Goal: Task Accomplishment & Management: Complete application form

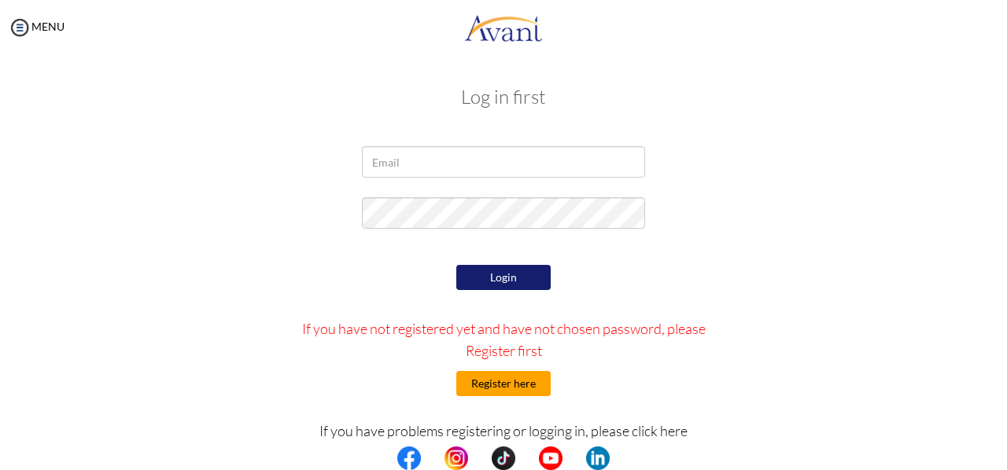
click at [507, 383] on button "Register here" at bounding box center [503, 383] width 94 height 25
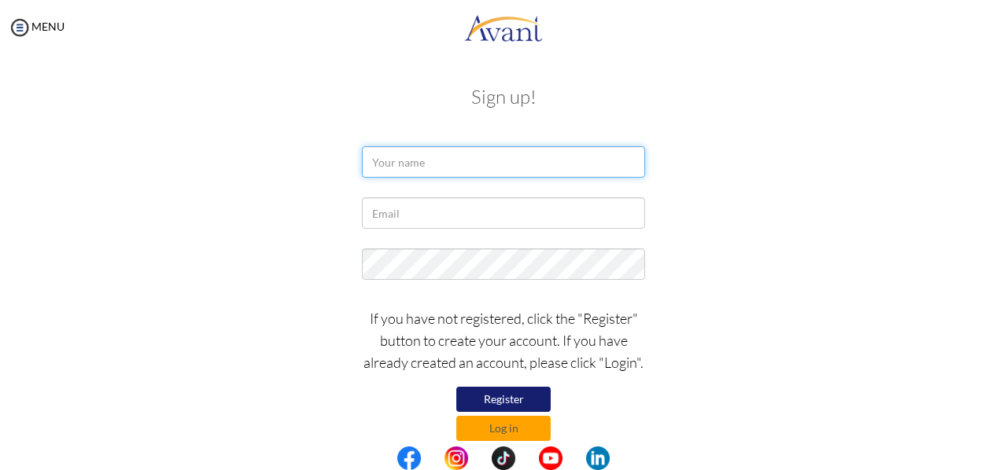
click at [452, 166] on input "text" at bounding box center [503, 161] width 283 height 31
type input "Albert Awugyi"
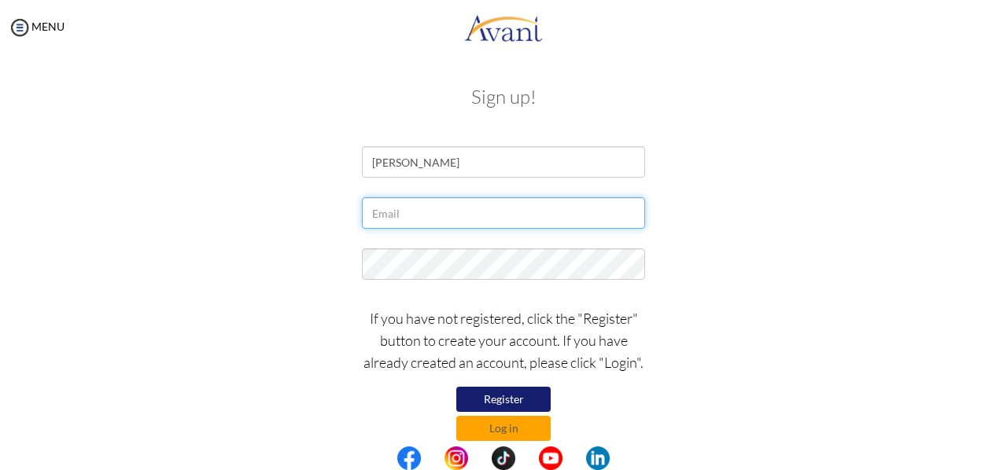
click at [426, 217] on input "text" at bounding box center [503, 212] width 283 height 31
type input "albertawugyi@gmail.com"
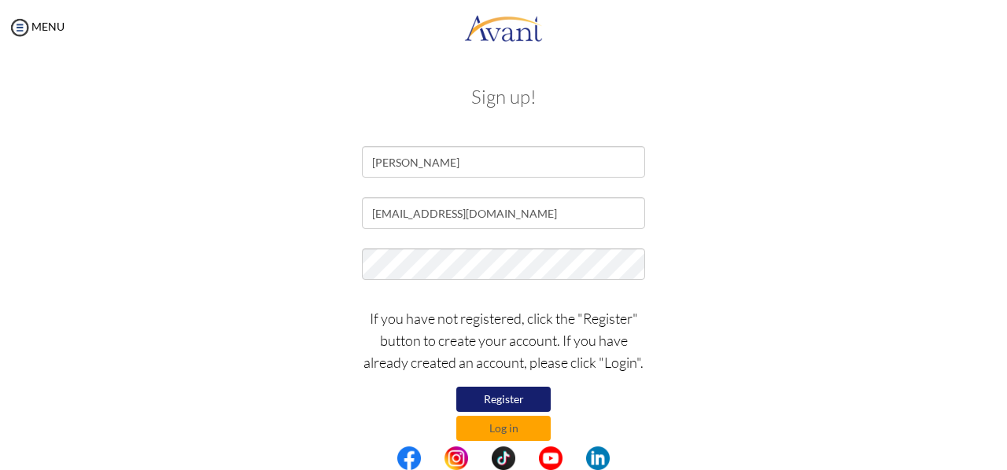
click at [486, 396] on button "Register" at bounding box center [503, 399] width 94 height 25
